Goal: Task Accomplishment & Management: Manage account settings

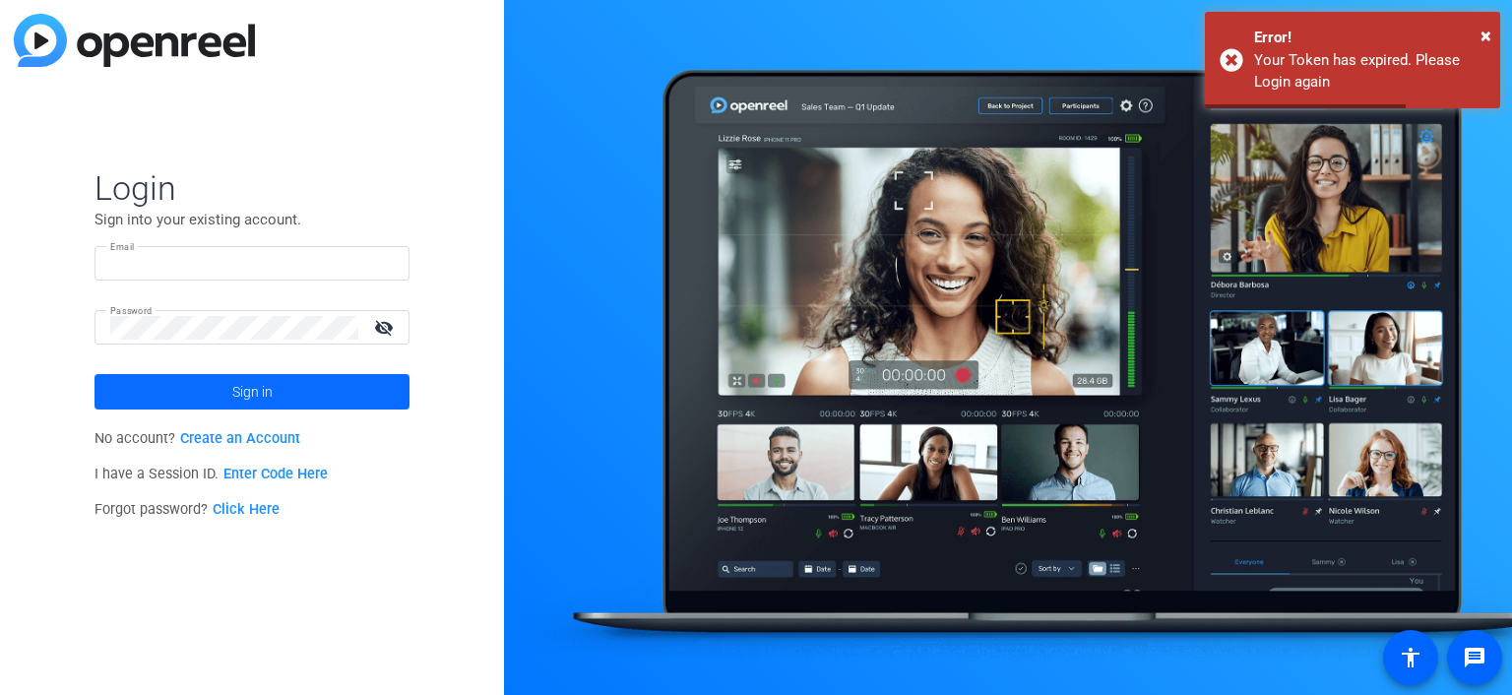
type input "[PERSON_NAME][EMAIL_ADDRESS][PERSON_NAME][DOMAIN_NAME]"
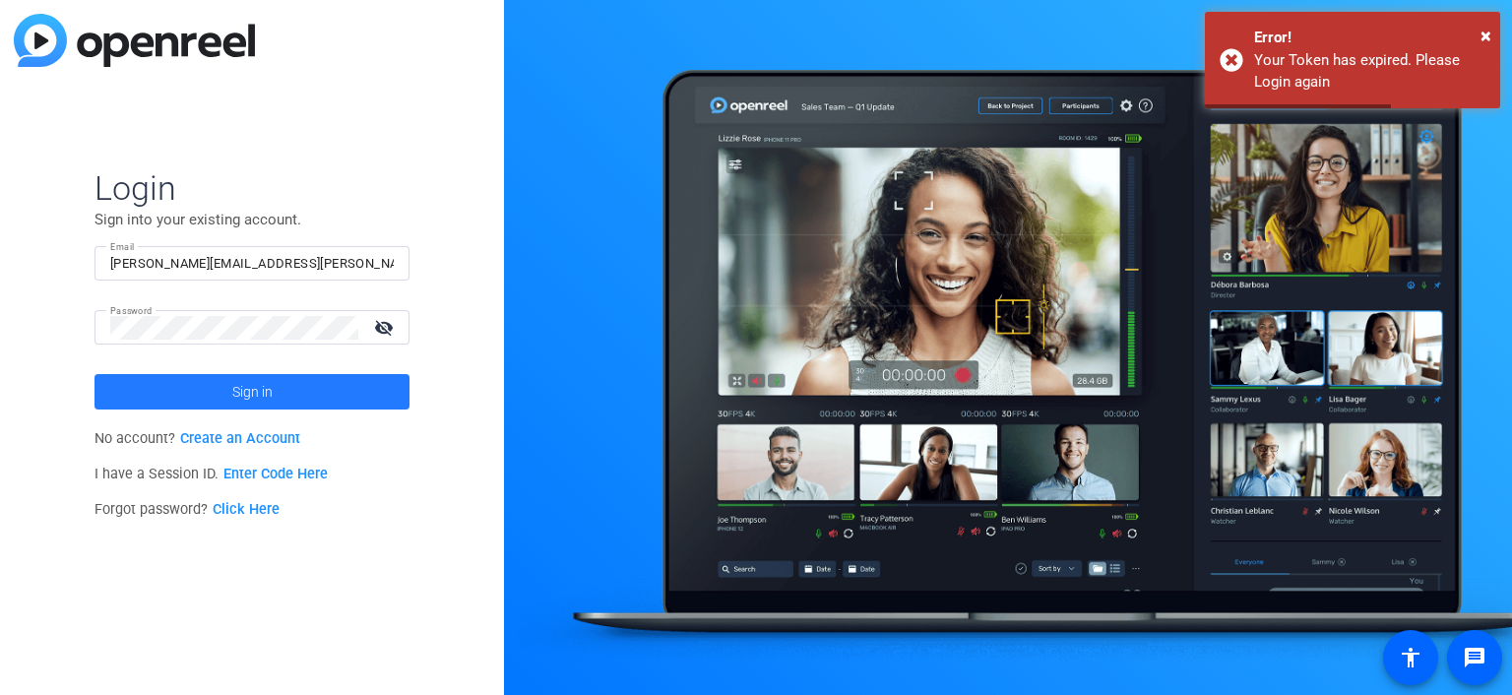
click at [191, 383] on span at bounding box center [251, 391] width 315 height 47
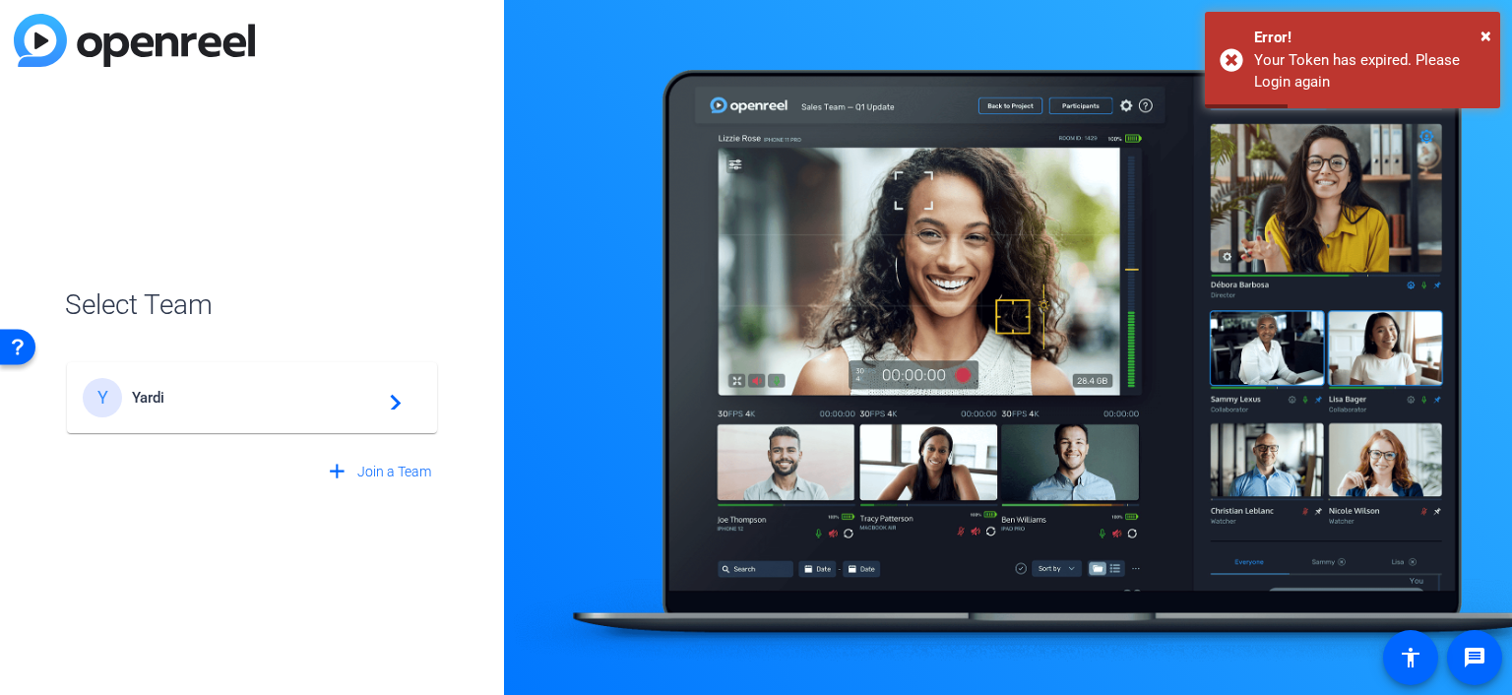
click at [191, 383] on div "Y Yardi navigate_next" at bounding box center [252, 397] width 339 height 39
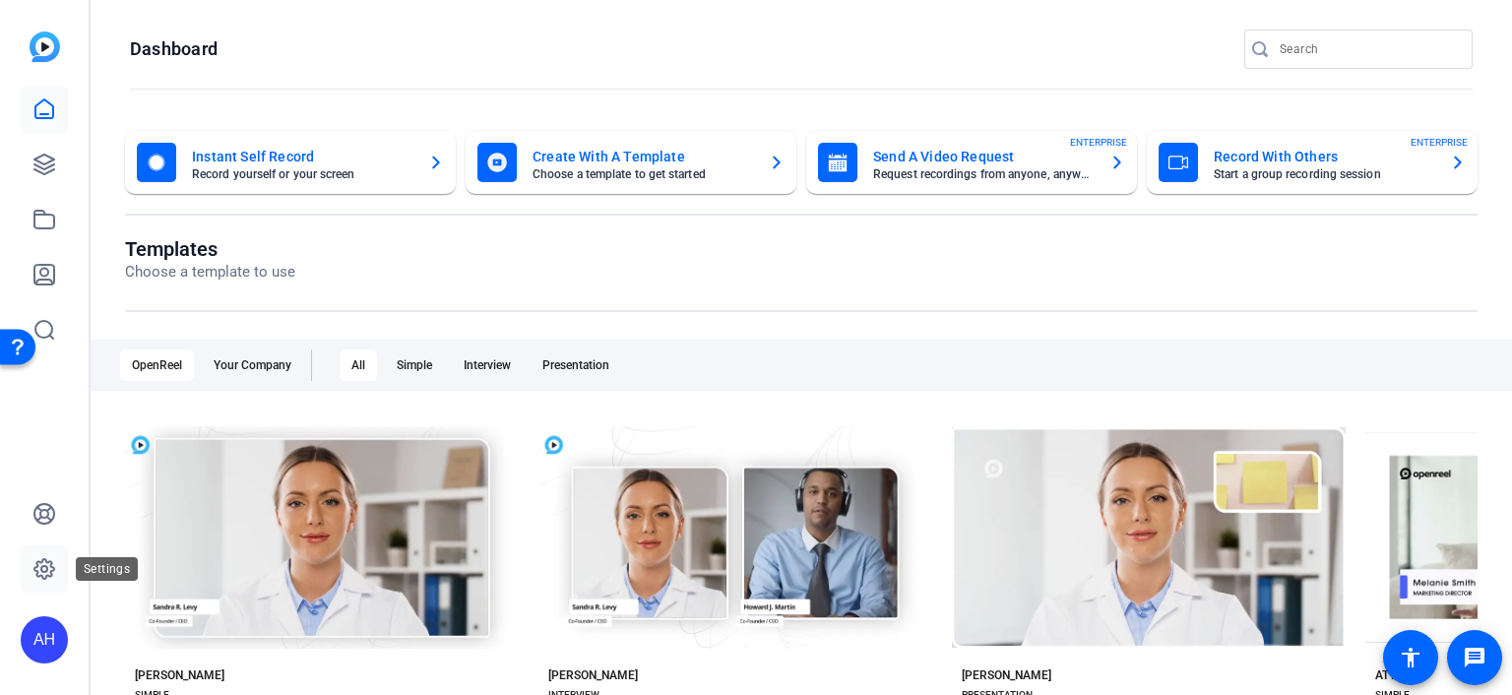
click at [45, 566] on icon at bounding box center [44, 569] width 6 height 6
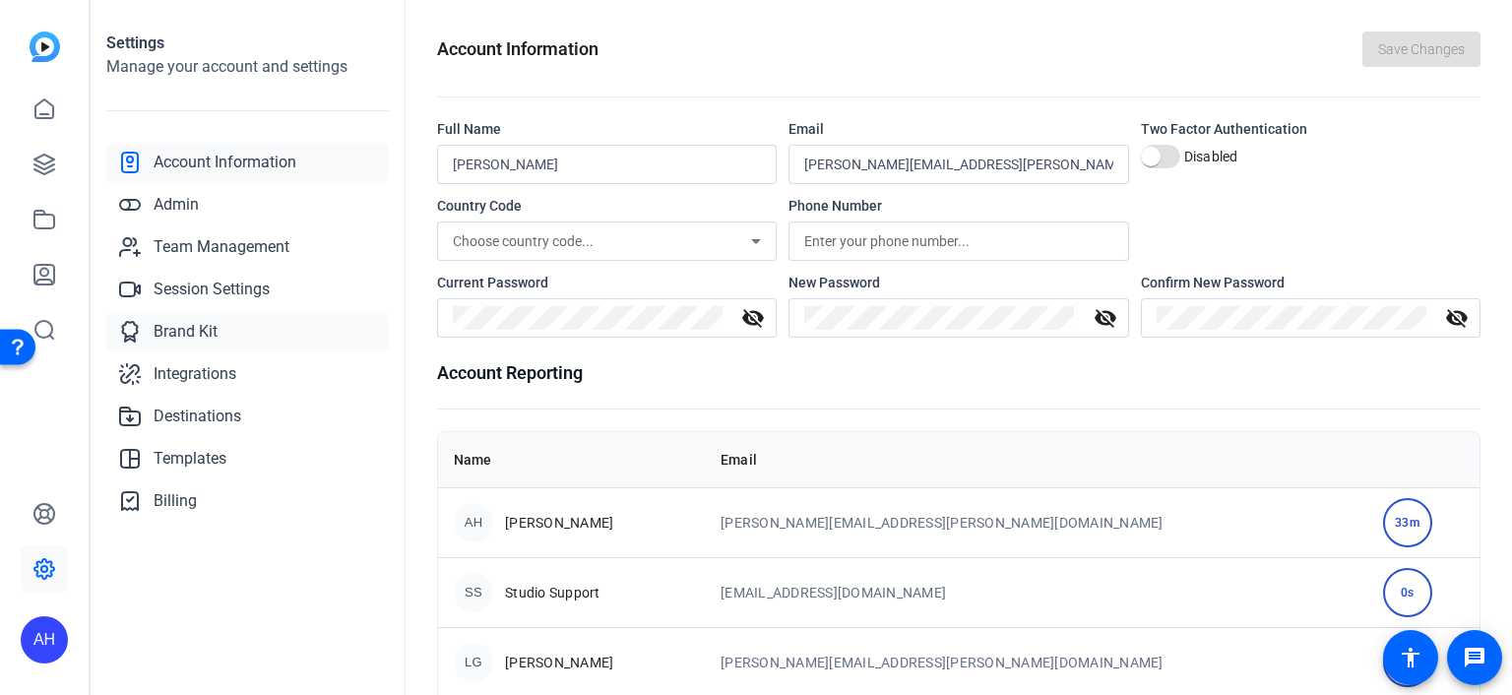
click at [198, 338] on span "Brand Kit" at bounding box center [186, 332] width 64 height 24
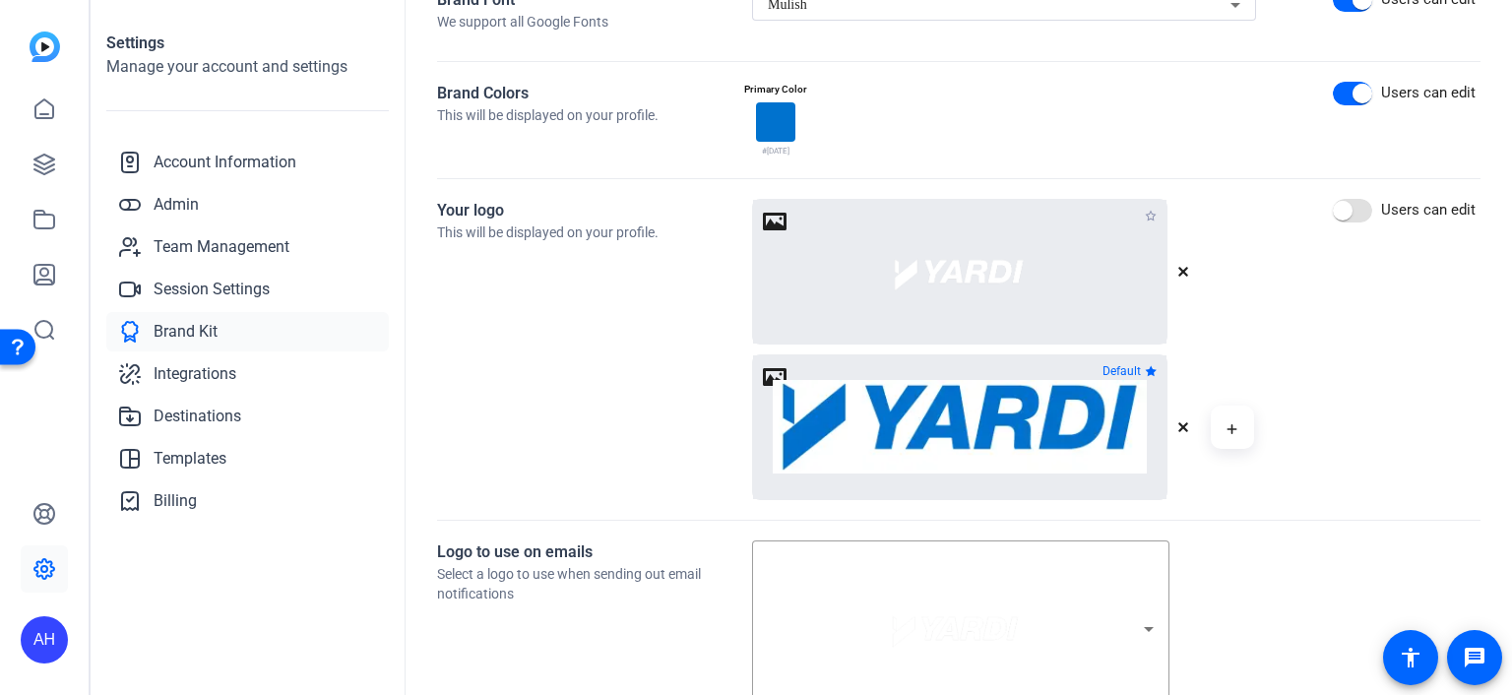
scroll to position [394, 0]
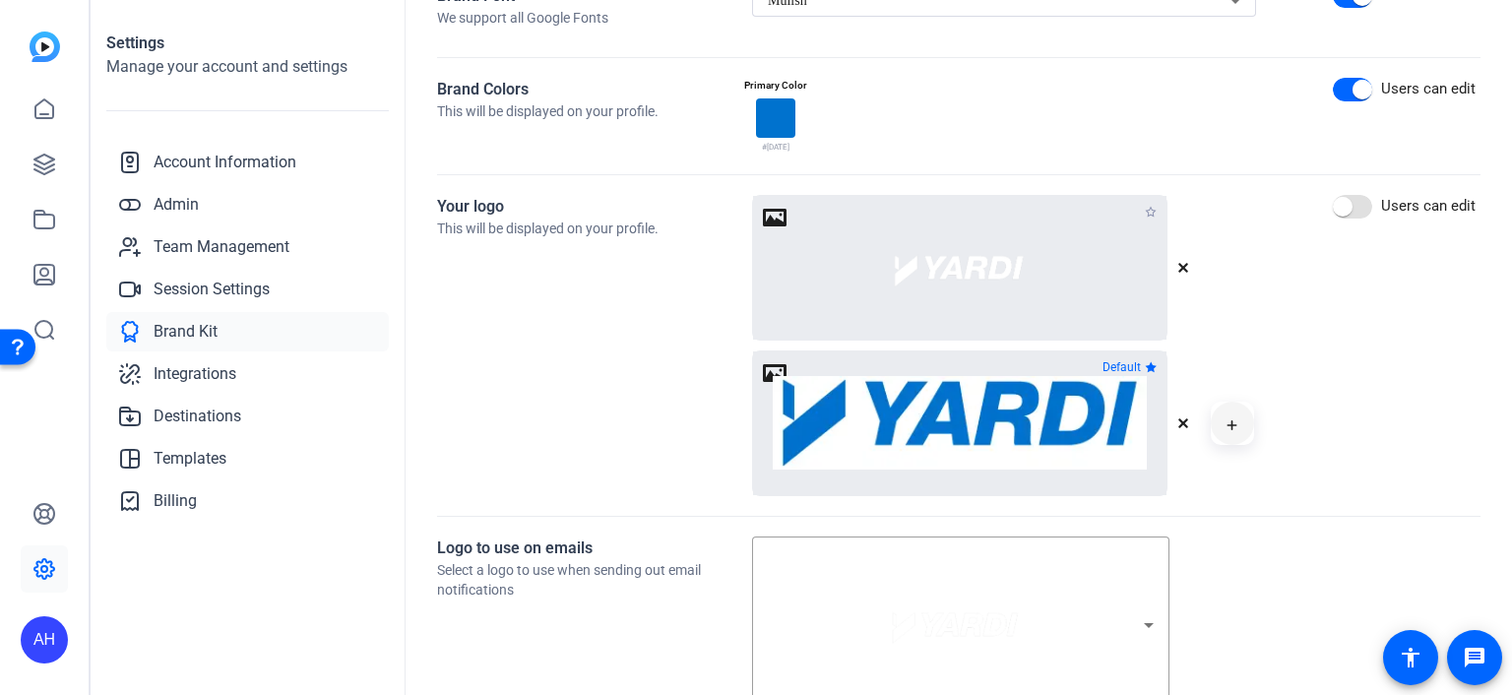
click at [1232, 438] on span "button" at bounding box center [1232, 423] width 47 height 47
click at [1227, 422] on icon "button" at bounding box center [1231, 425] width 11 height 24
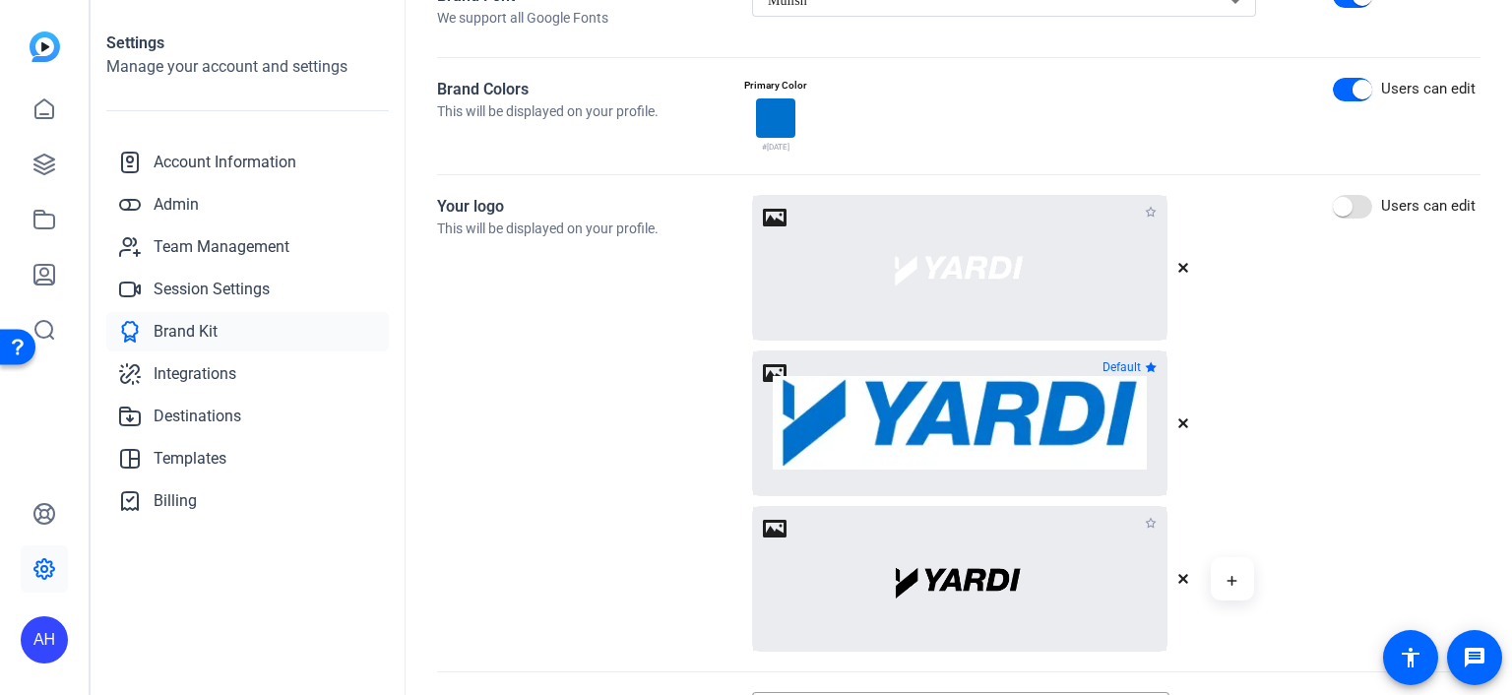
click at [1150, 520] on icon "button" at bounding box center [1151, 523] width 12 height 12
click at [1312, 460] on div "Your logo This will be displayed on your profile. Default Users can edit" at bounding box center [958, 423] width 1043 height 457
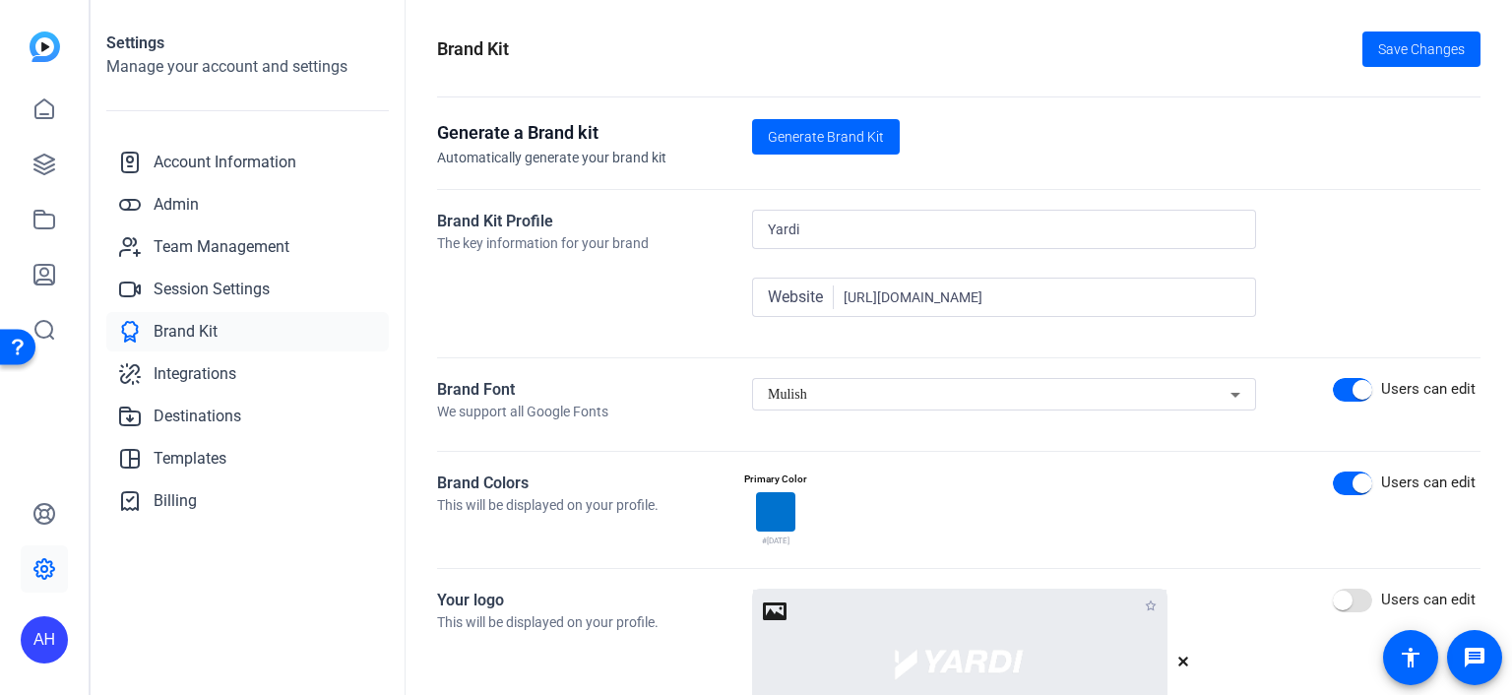
scroll to position [0, 0]
click at [1407, 55] on span "Save Changes" at bounding box center [1421, 49] width 87 height 21
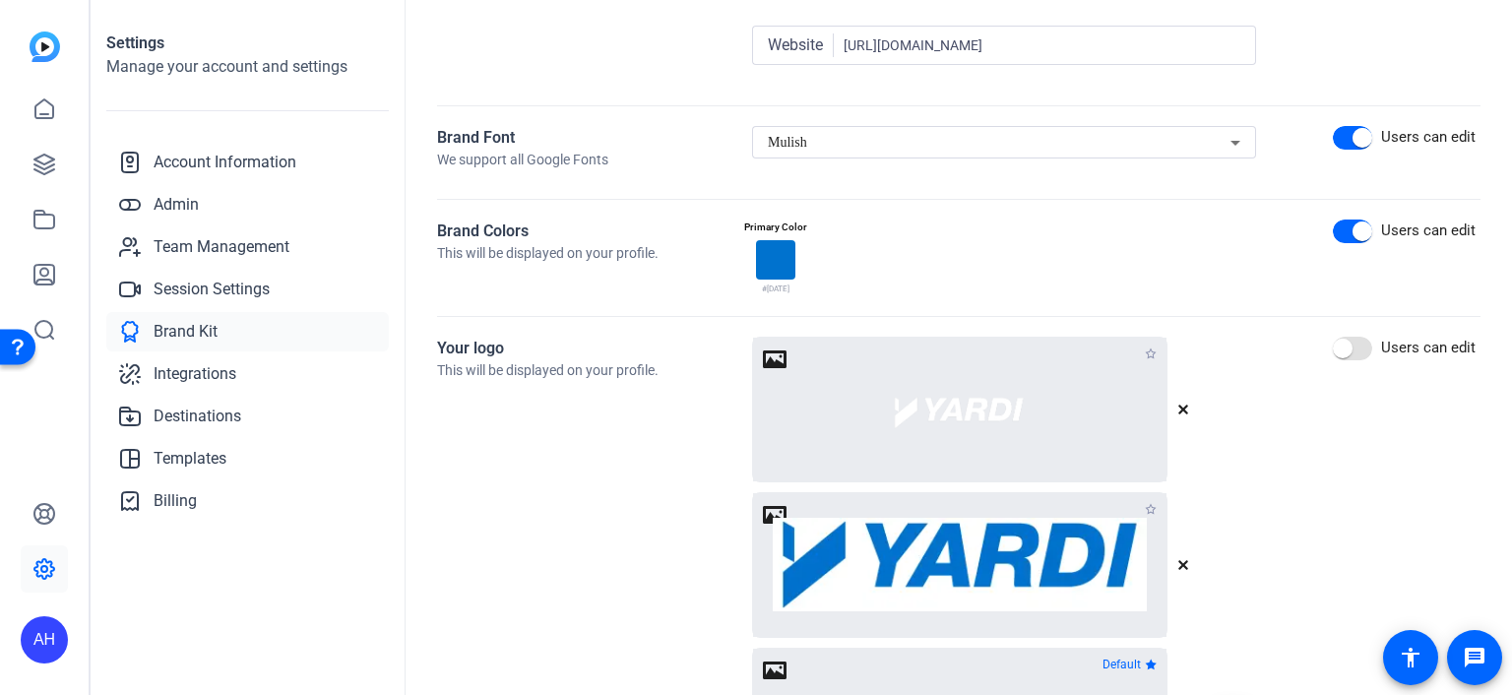
scroll to position [394, 0]
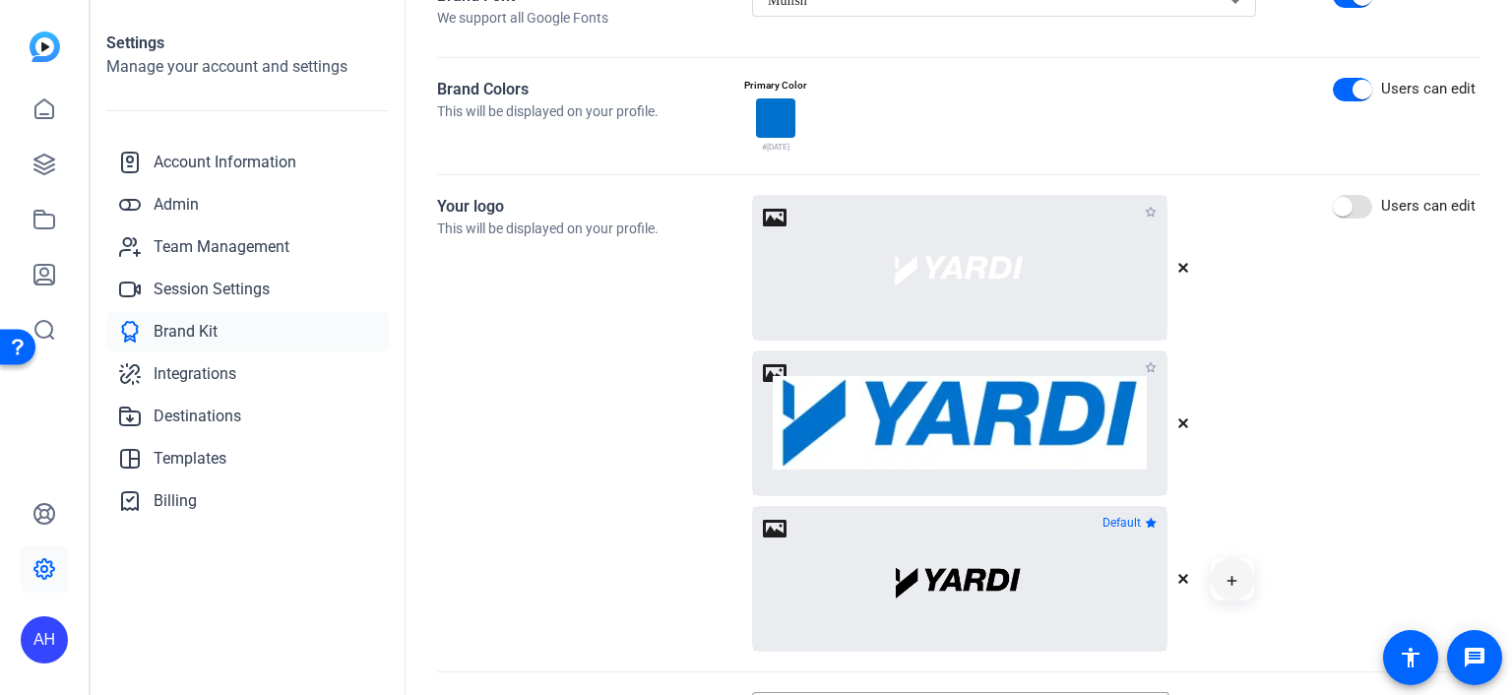
click at [1239, 579] on span "button" at bounding box center [1232, 578] width 47 height 47
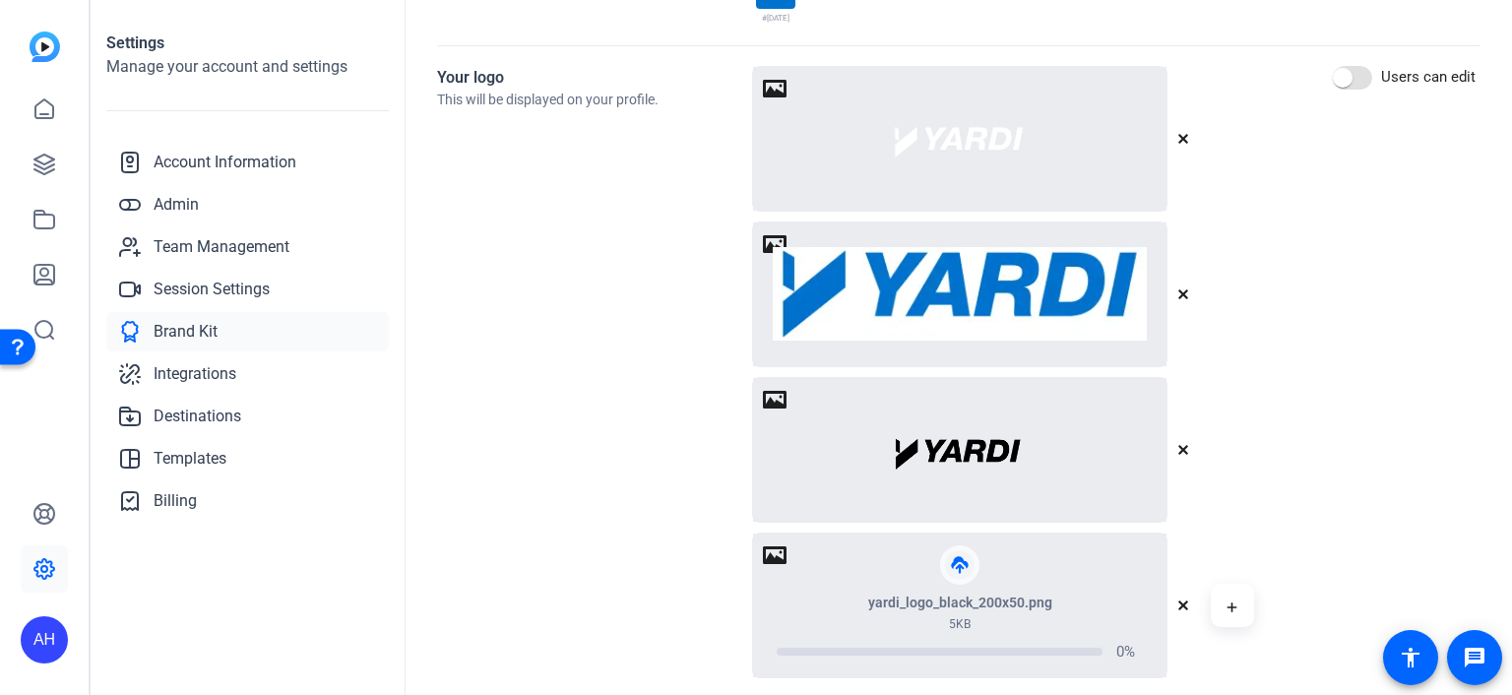
scroll to position [689, 0]
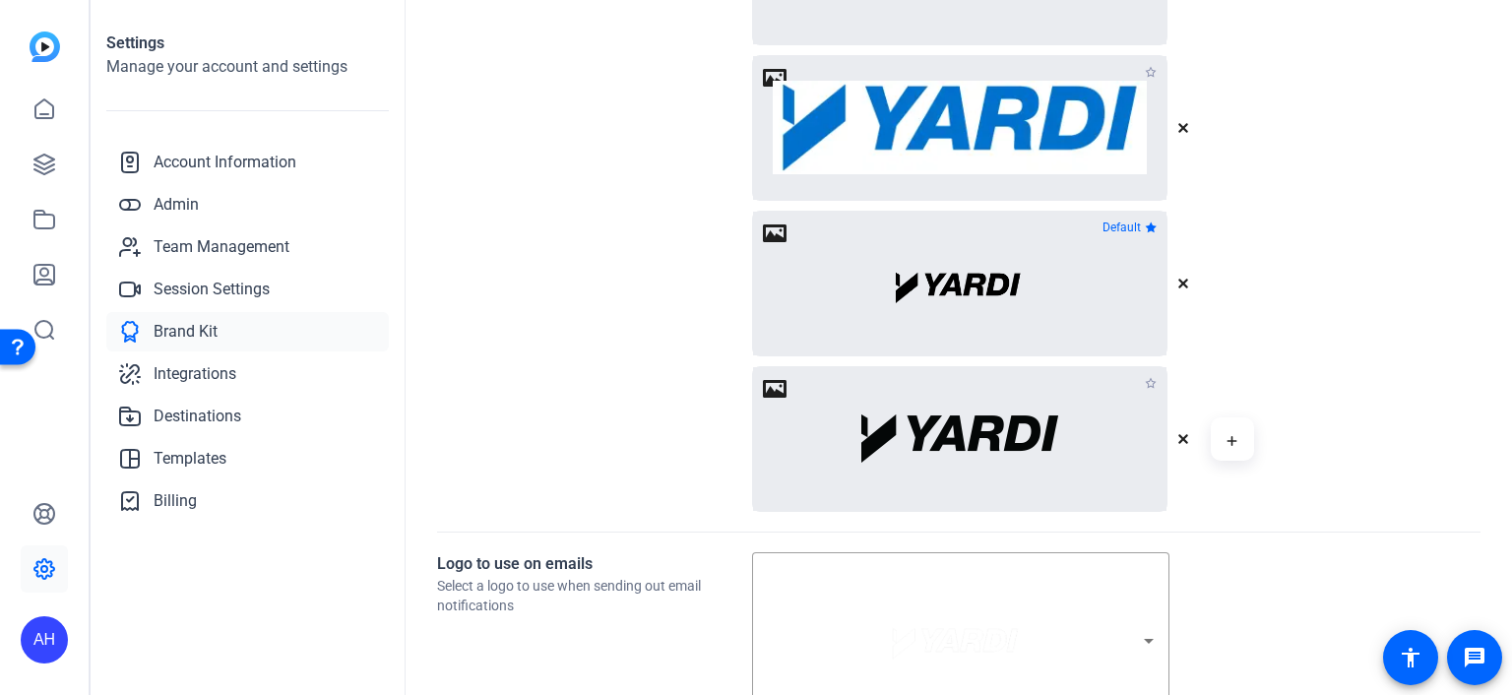
click at [1150, 381] on icon "button" at bounding box center [1151, 383] width 12 height 12
click at [1123, 277] on div at bounding box center [959, 284] width 413 height 144
click at [1177, 281] on icon "button" at bounding box center [1183, 284] width 12 height 12
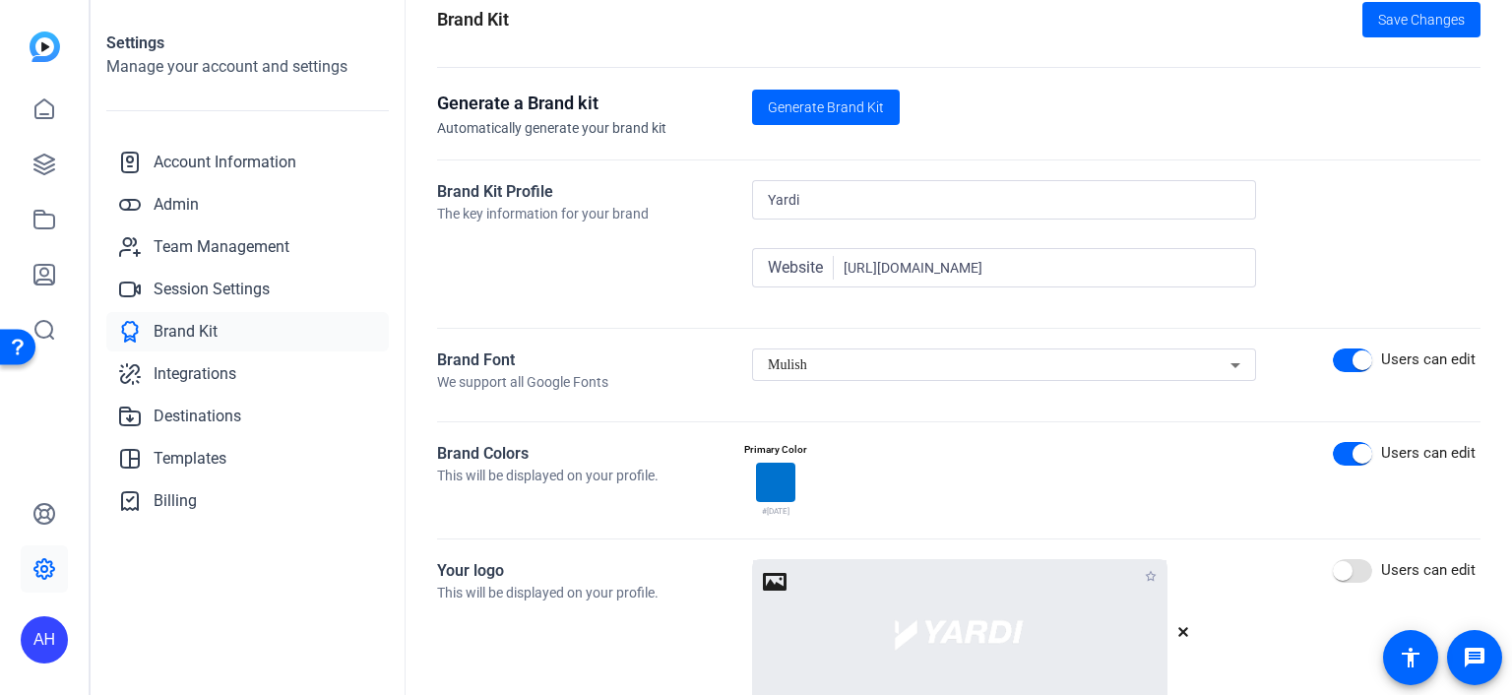
scroll to position [0, 0]
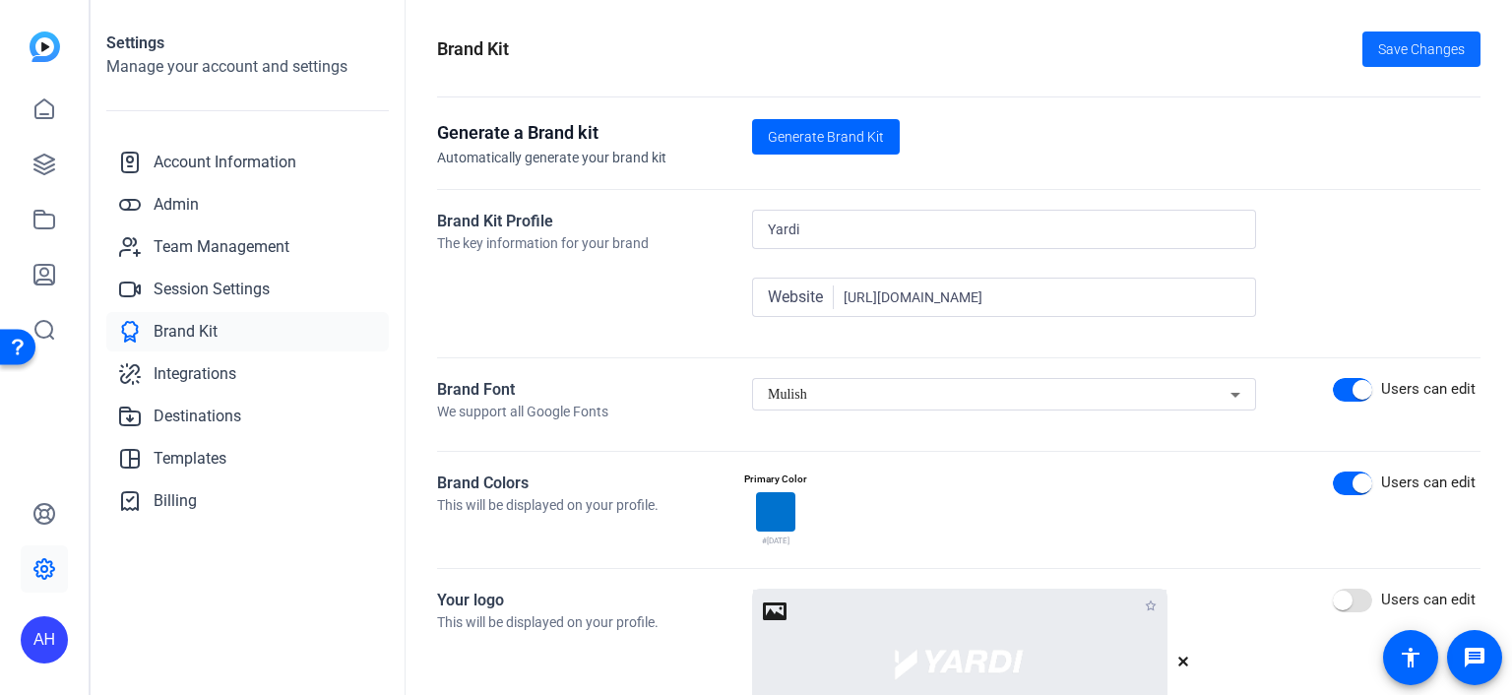
click at [1406, 51] on span "Save Changes" at bounding box center [1421, 49] width 87 height 21
